Goal: Navigation & Orientation: Go to known website

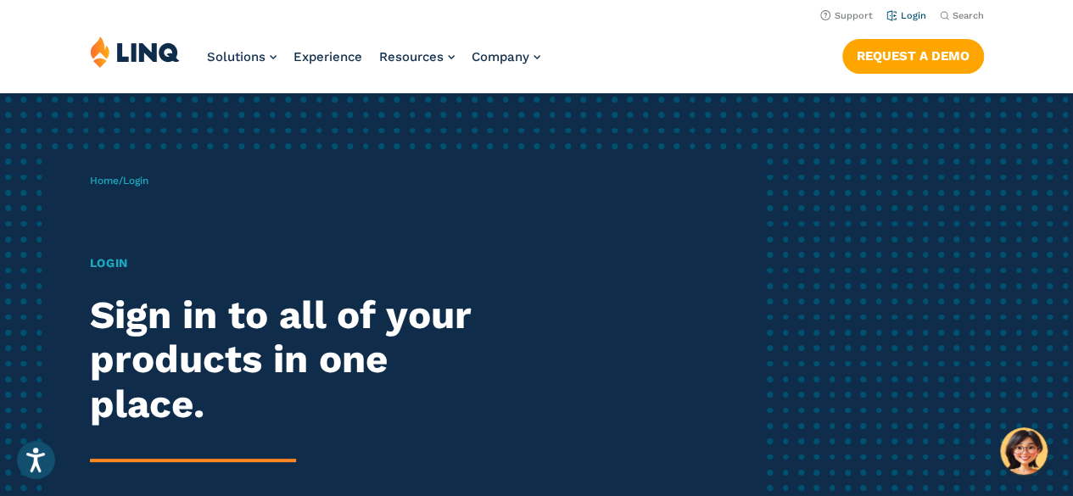
click at [902, 11] on link "Login" at bounding box center [906, 15] width 40 height 11
click at [913, 14] on link "Login" at bounding box center [906, 15] width 40 height 11
